Goal: Task Accomplishment & Management: Use online tool/utility

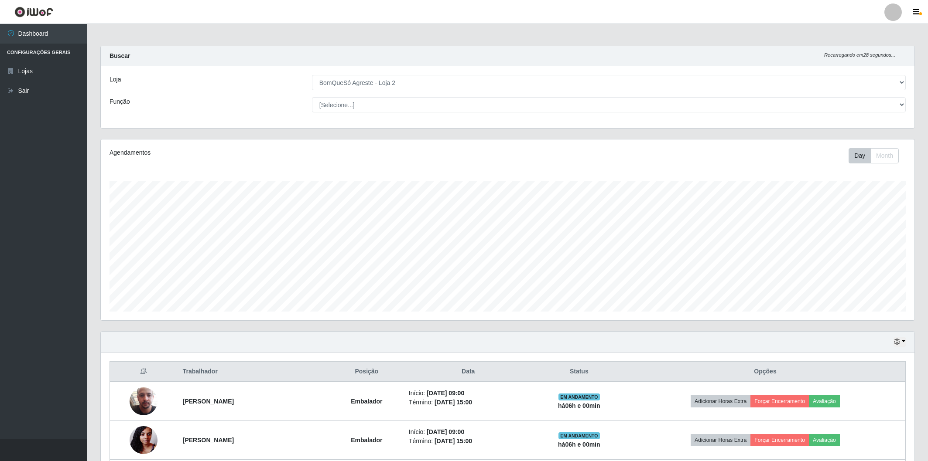
select select "214"
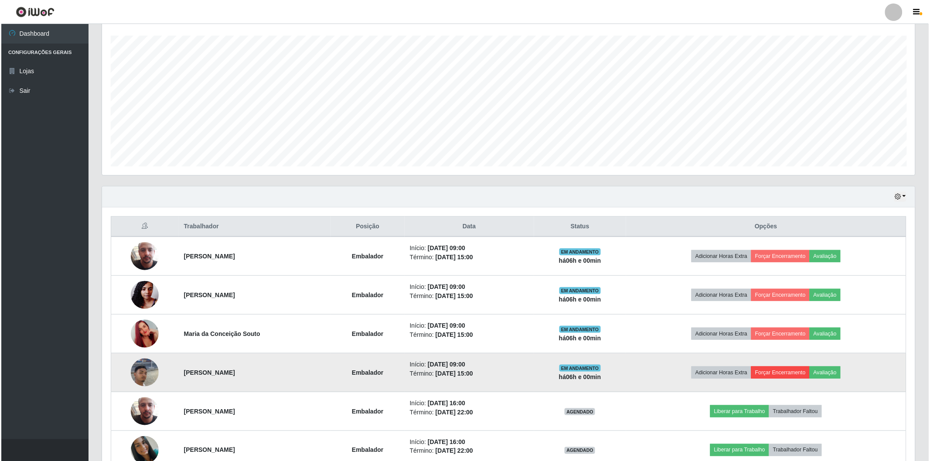
scroll to position [181, 813]
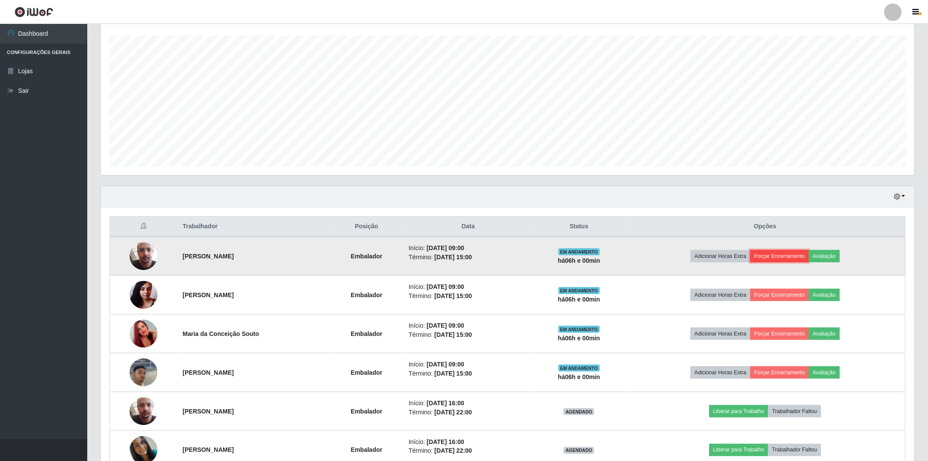
drag, startPoint x: 788, startPoint y: 251, endPoint x: 783, endPoint y: 253, distance: 5.5
click at [783, 253] on button "Forçar Encerramento" at bounding box center [779, 256] width 58 height 12
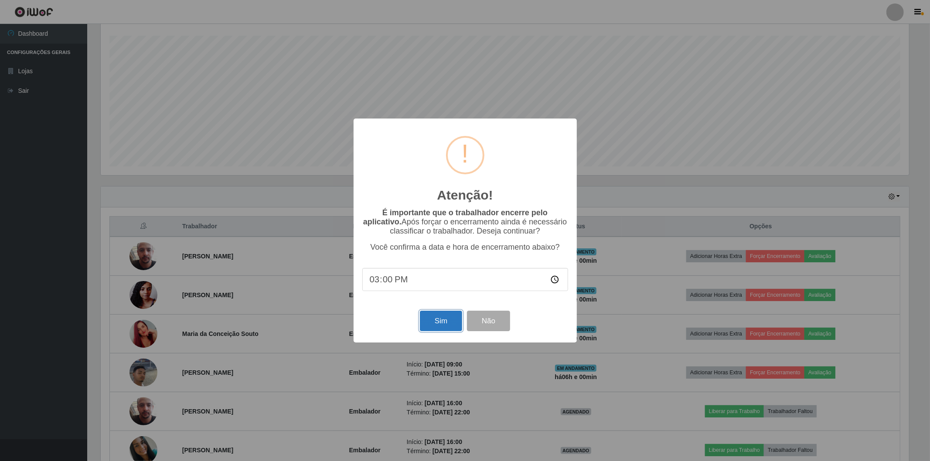
click at [447, 322] on button "Sim" at bounding box center [441, 321] width 42 height 20
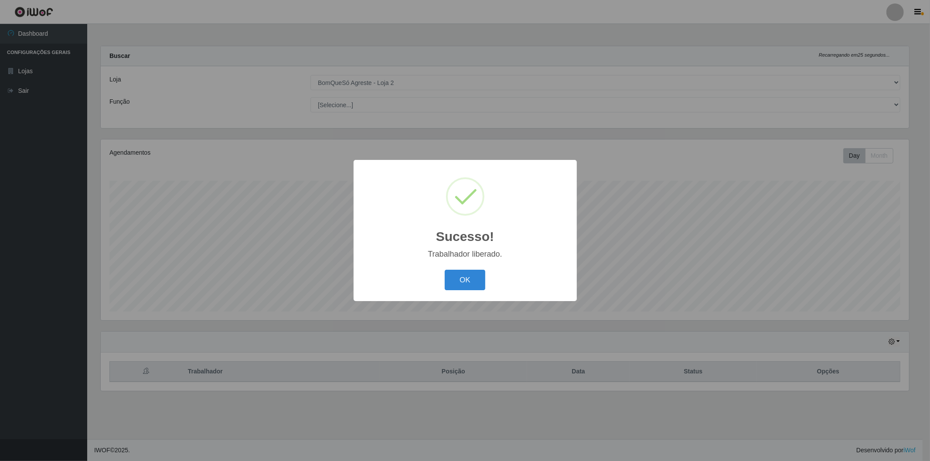
click at [464, 280] on button "OK" at bounding box center [465, 280] width 41 height 20
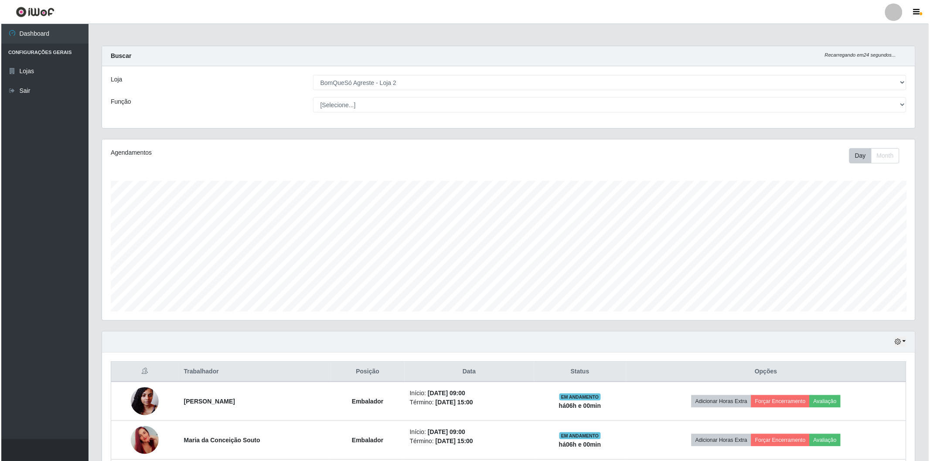
scroll to position [194, 0]
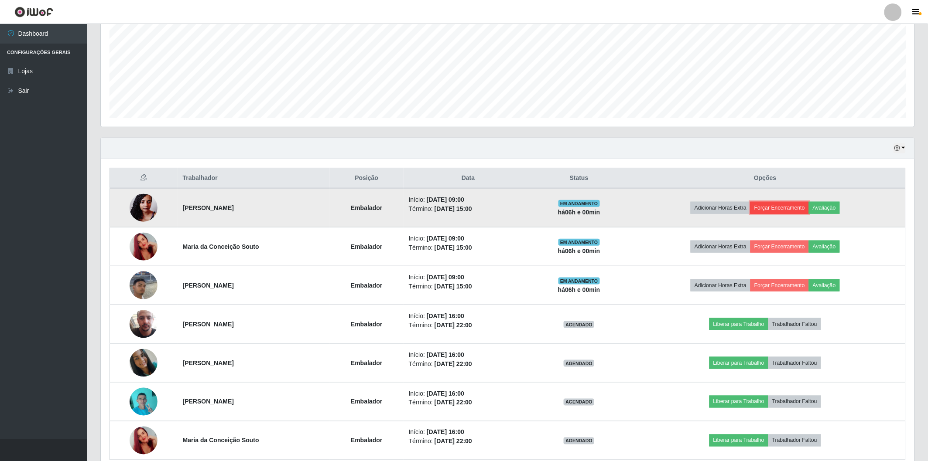
click at [776, 204] on button "Forçar Encerramento" at bounding box center [779, 208] width 58 height 12
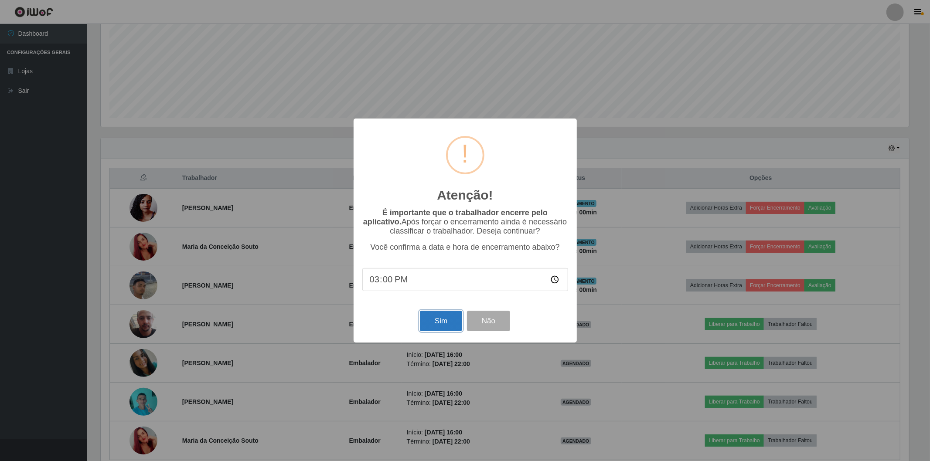
click at [452, 319] on button "Sim" at bounding box center [441, 321] width 42 height 20
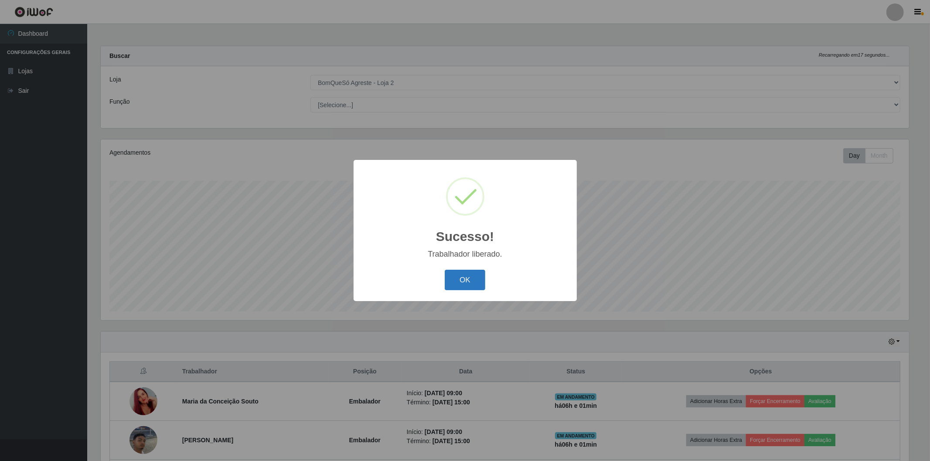
click at [477, 283] on button "OK" at bounding box center [465, 280] width 41 height 20
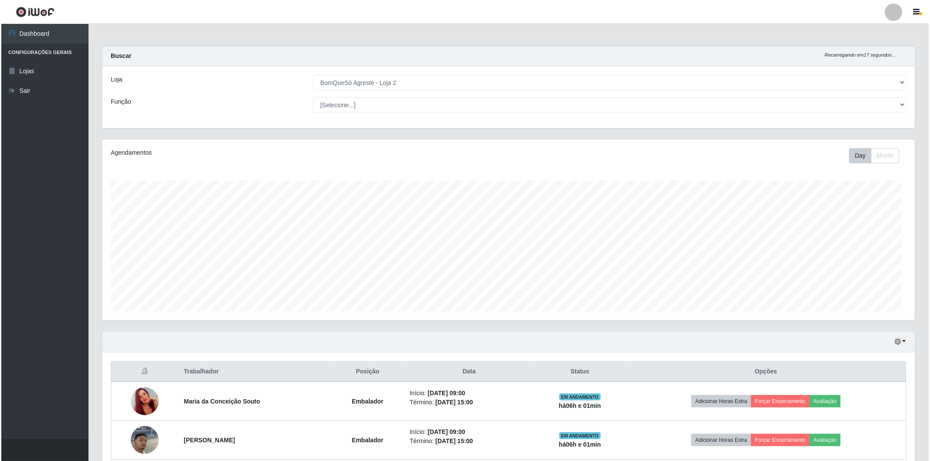
scroll to position [181, 813]
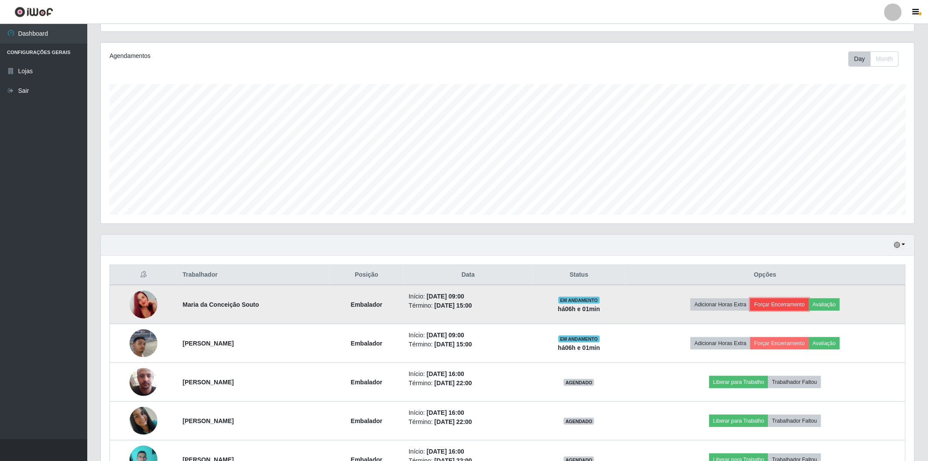
click at [779, 306] on button "Forçar Encerramento" at bounding box center [779, 305] width 58 height 12
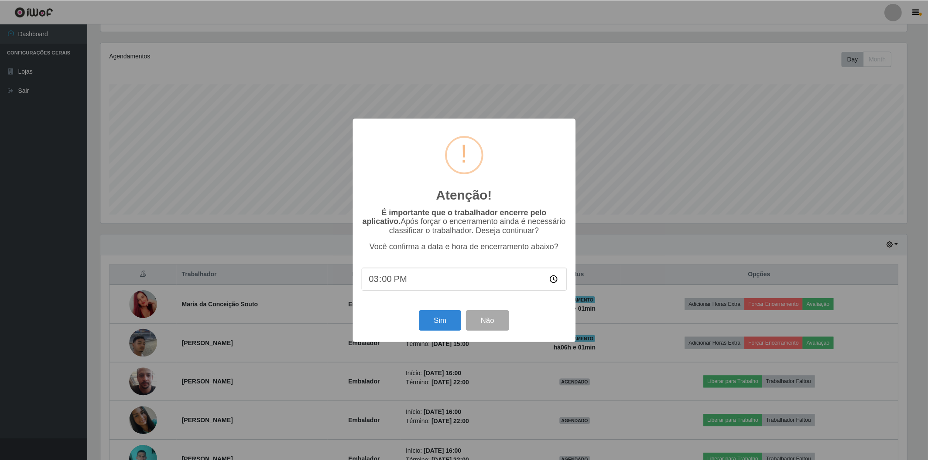
scroll to position [181, 808]
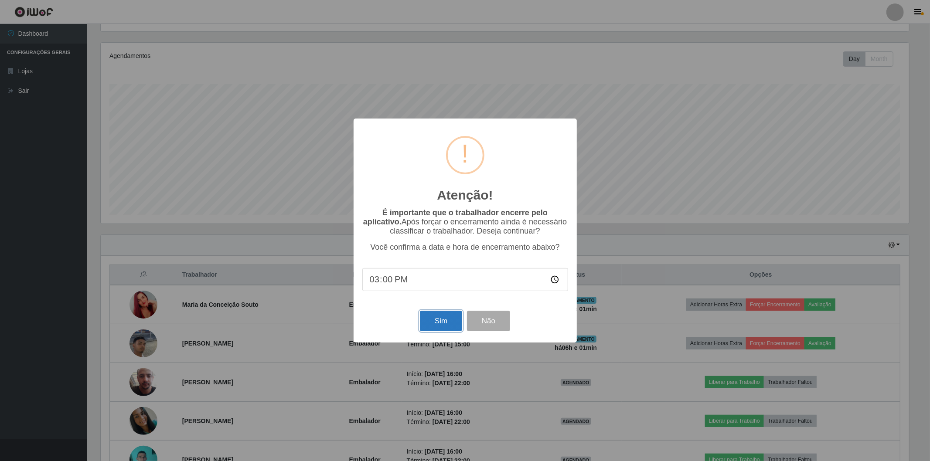
click at [442, 321] on button "Sim" at bounding box center [441, 321] width 42 height 20
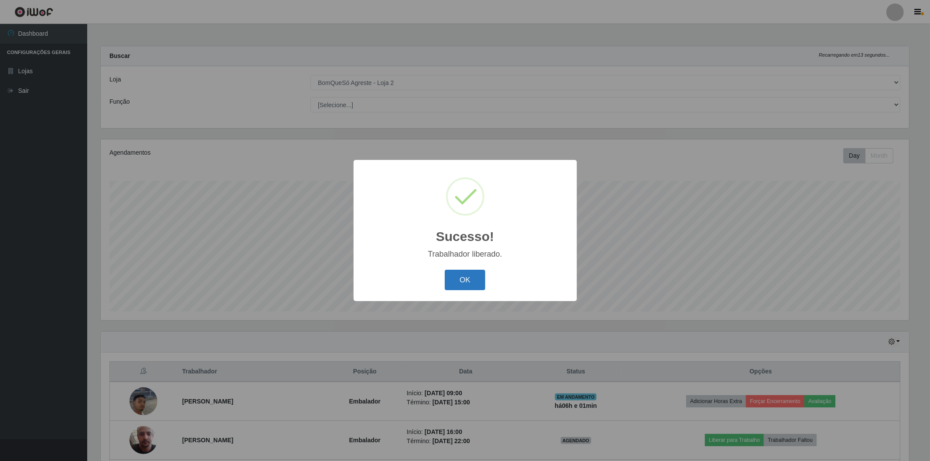
click at [447, 273] on button "OK" at bounding box center [465, 280] width 41 height 20
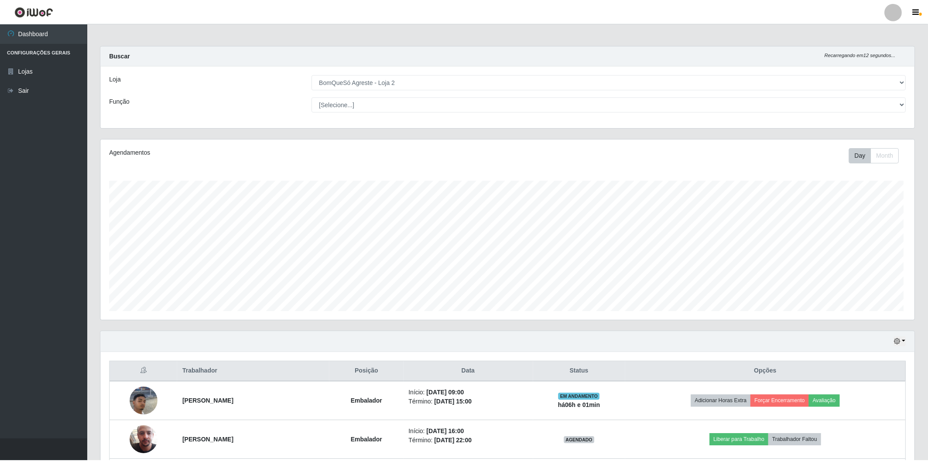
scroll to position [0, 0]
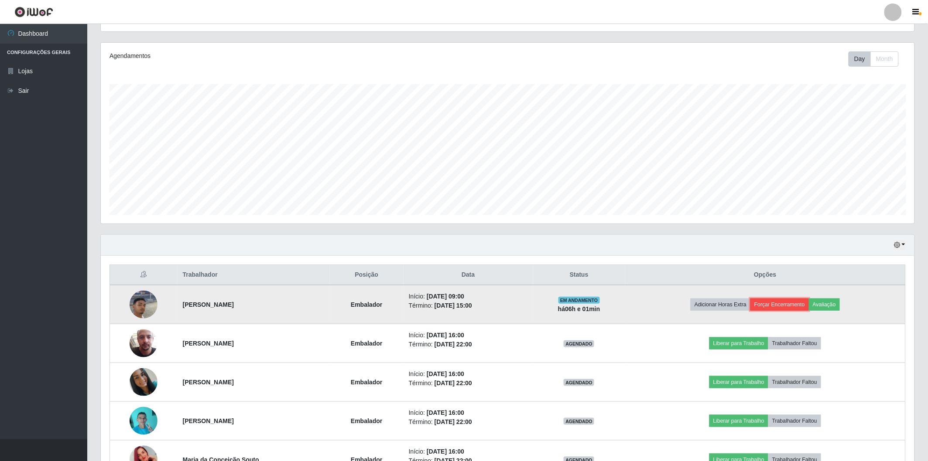
click at [774, 307] on button "Forçar Encerramento" at bounding box center [779, 305] width 58 height 12
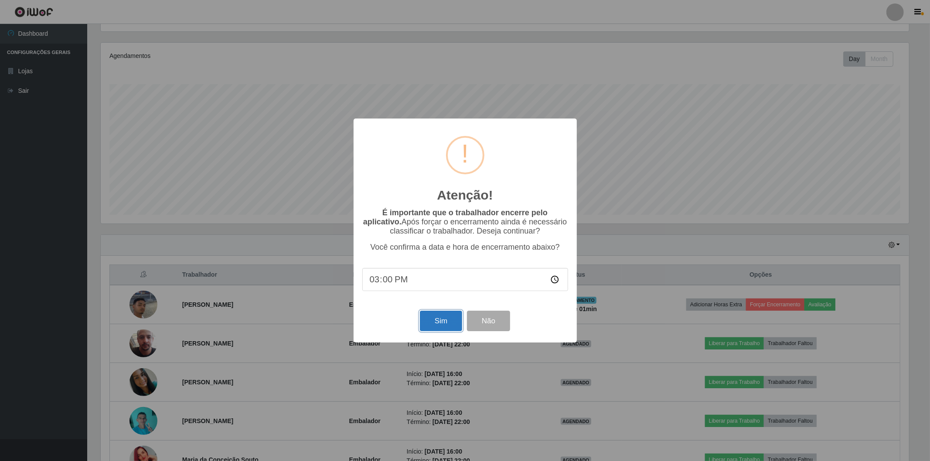
click at [440, 326] on button "Sim" at bounding box center [441, 321] width 42 height 20
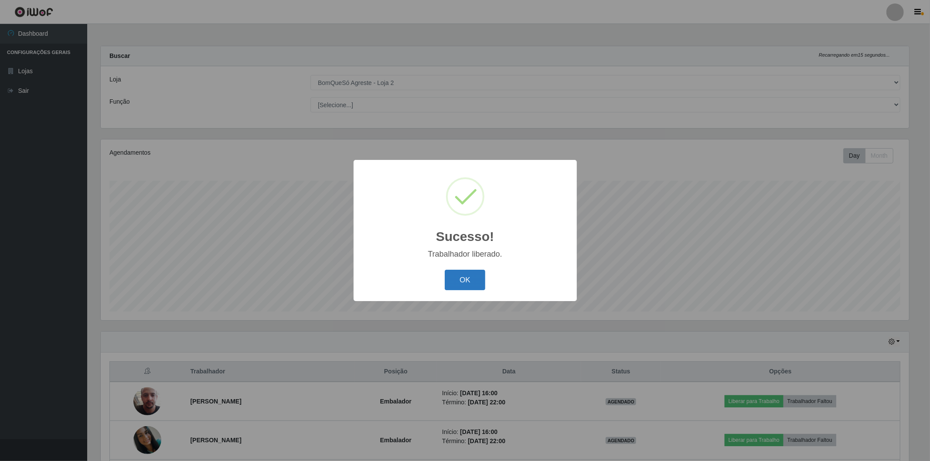
click at [467, 281] on button "OK" at bounding box center [465, 280] width 41 height 20
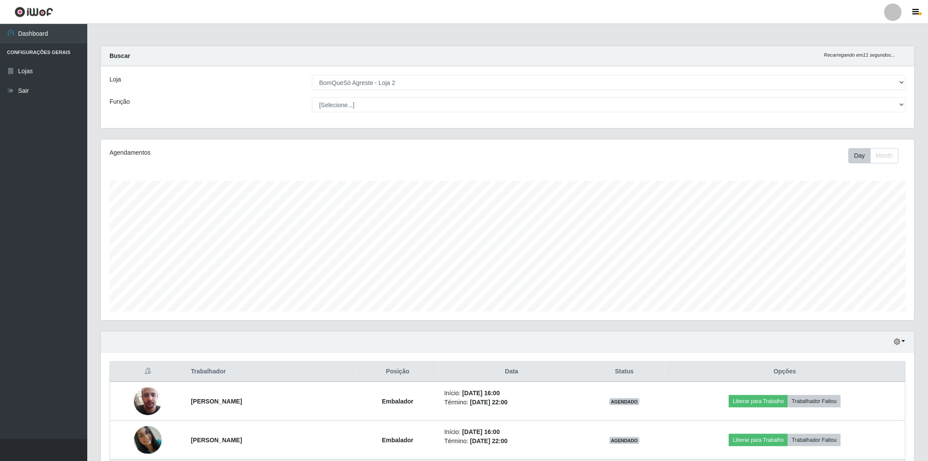
scroll to position [97, 0]
